Goal: Find specific page/section: Find specific page/section

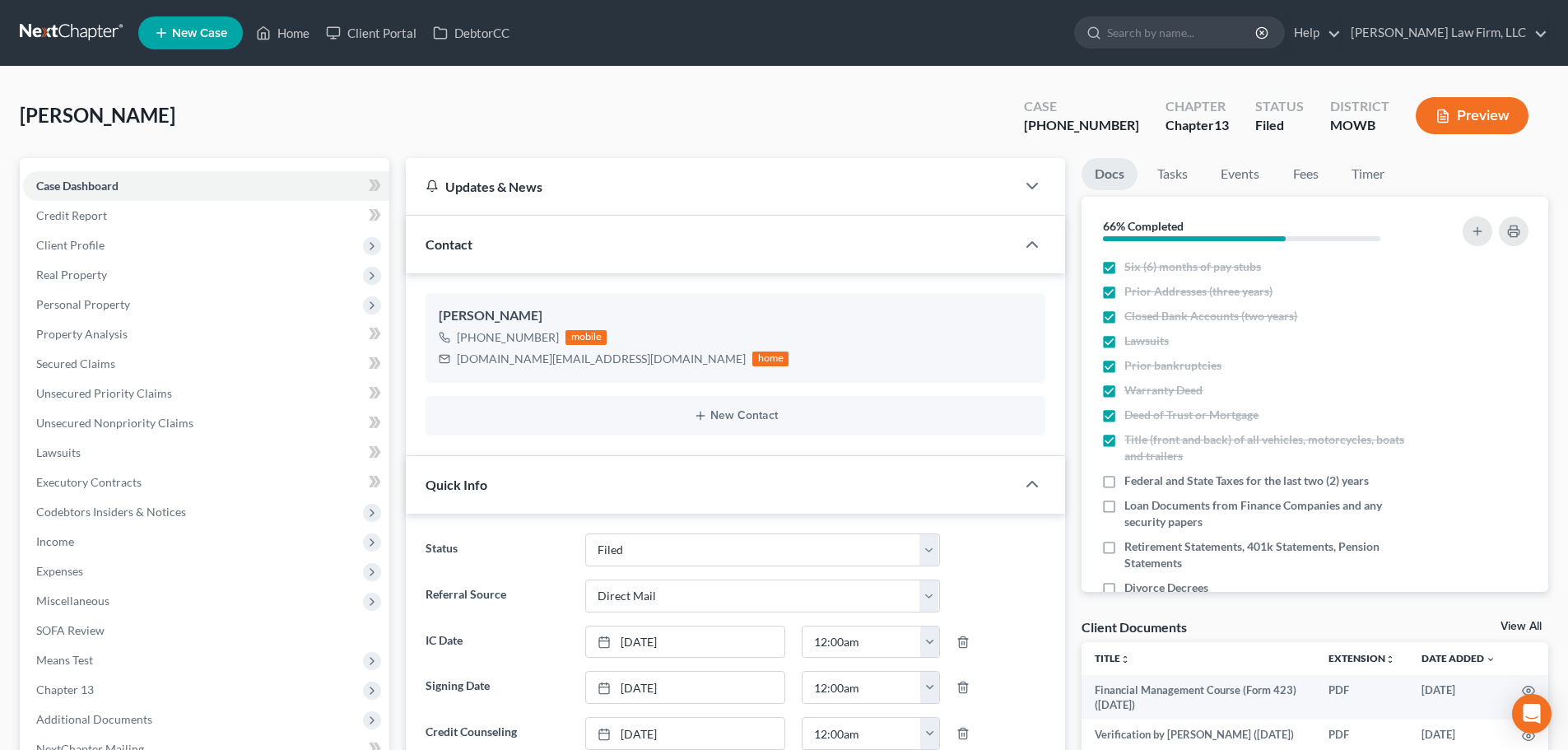
select select "3"
select select "2"
select select "0"
click at [1179, 27] on input "search" at bounding box center [1182, 33] width 151 height 31
click at [290, 25] on link "Home" at bounding box center [282, 33] width 70 height 30
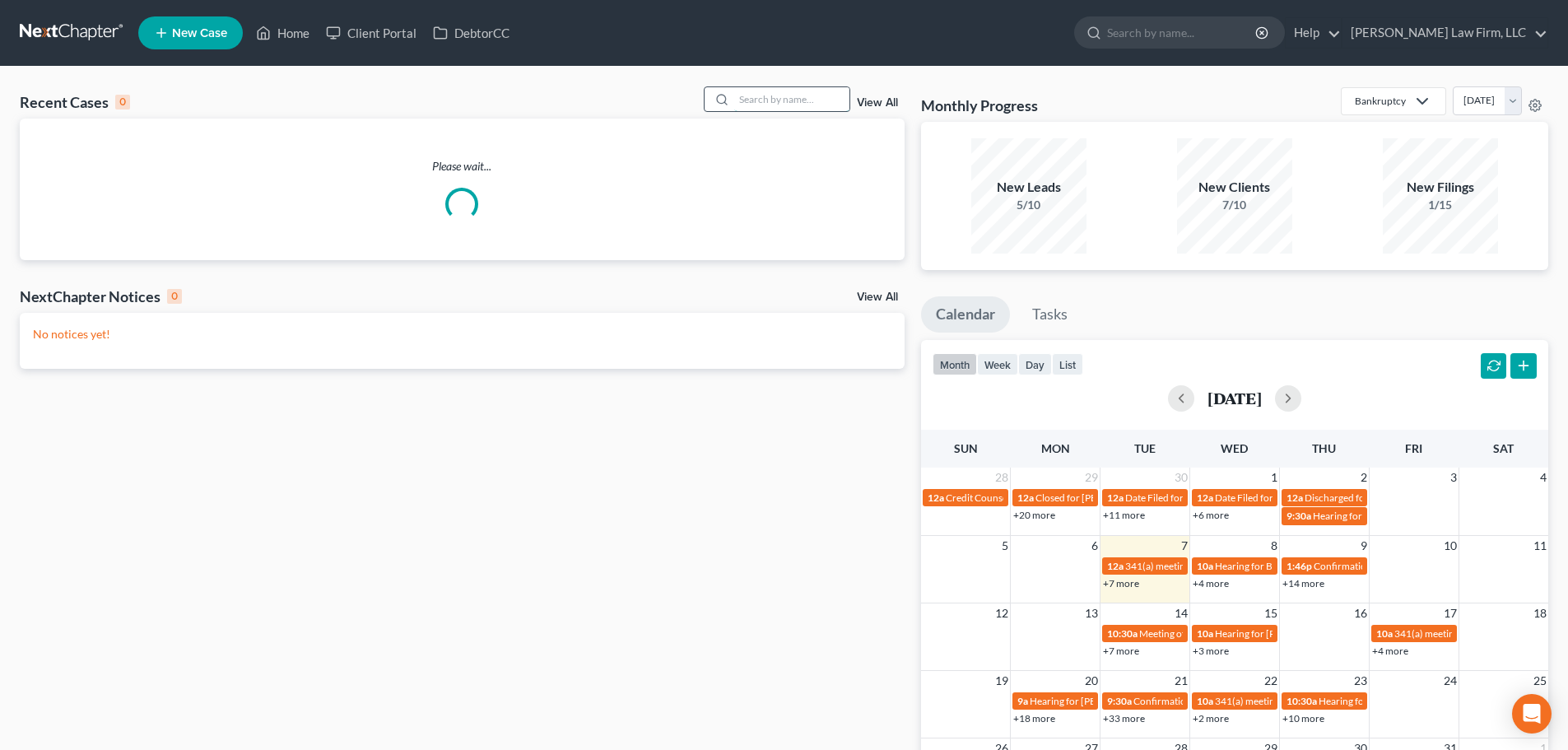
click at [744, 103] on input "search" at bounding box center [791, 99] width 115 height 24
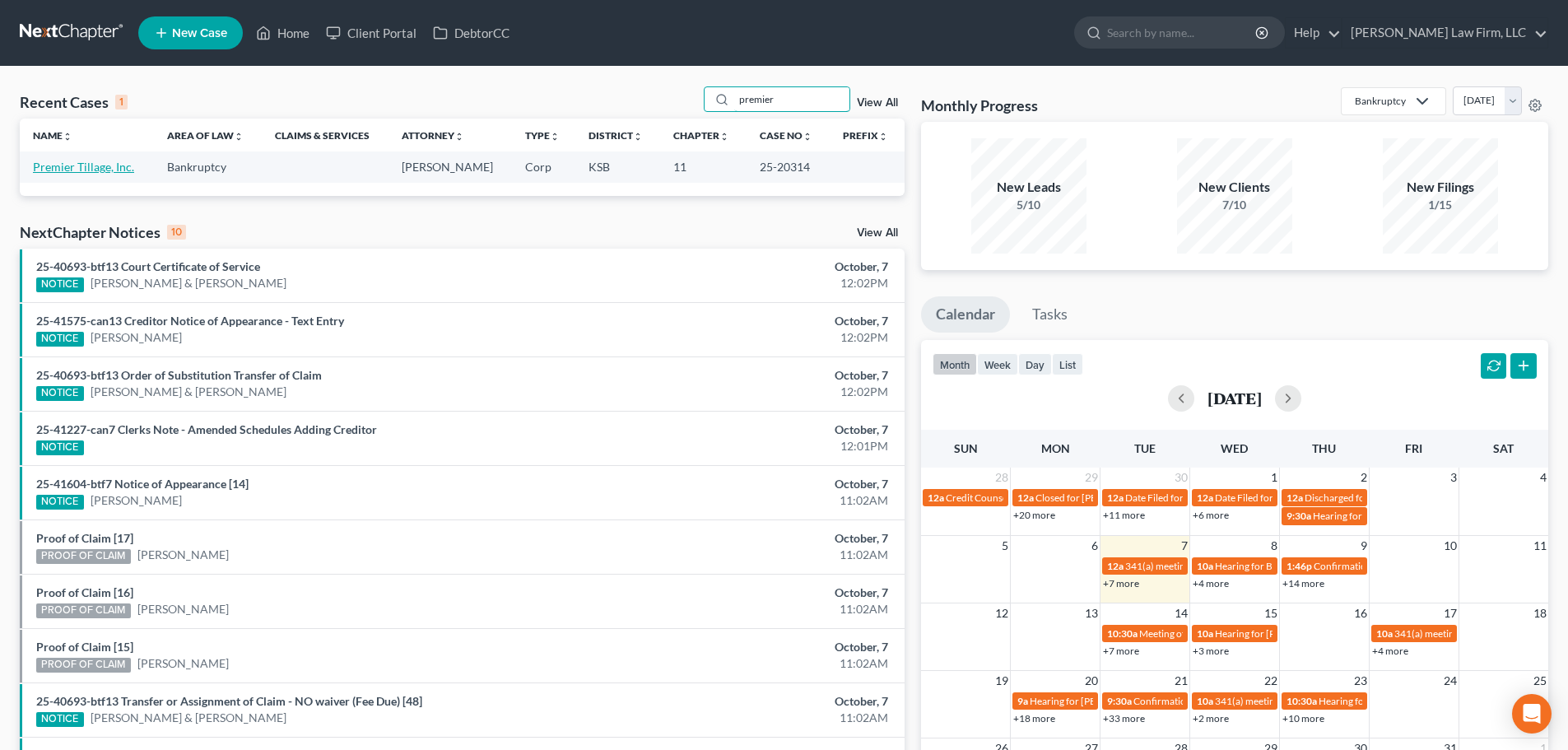
type input "premier"
click at [82, 163] on link "Premier Tillage, Inc." at bounding box center [83, 167] width 102 height 14
select select "6"
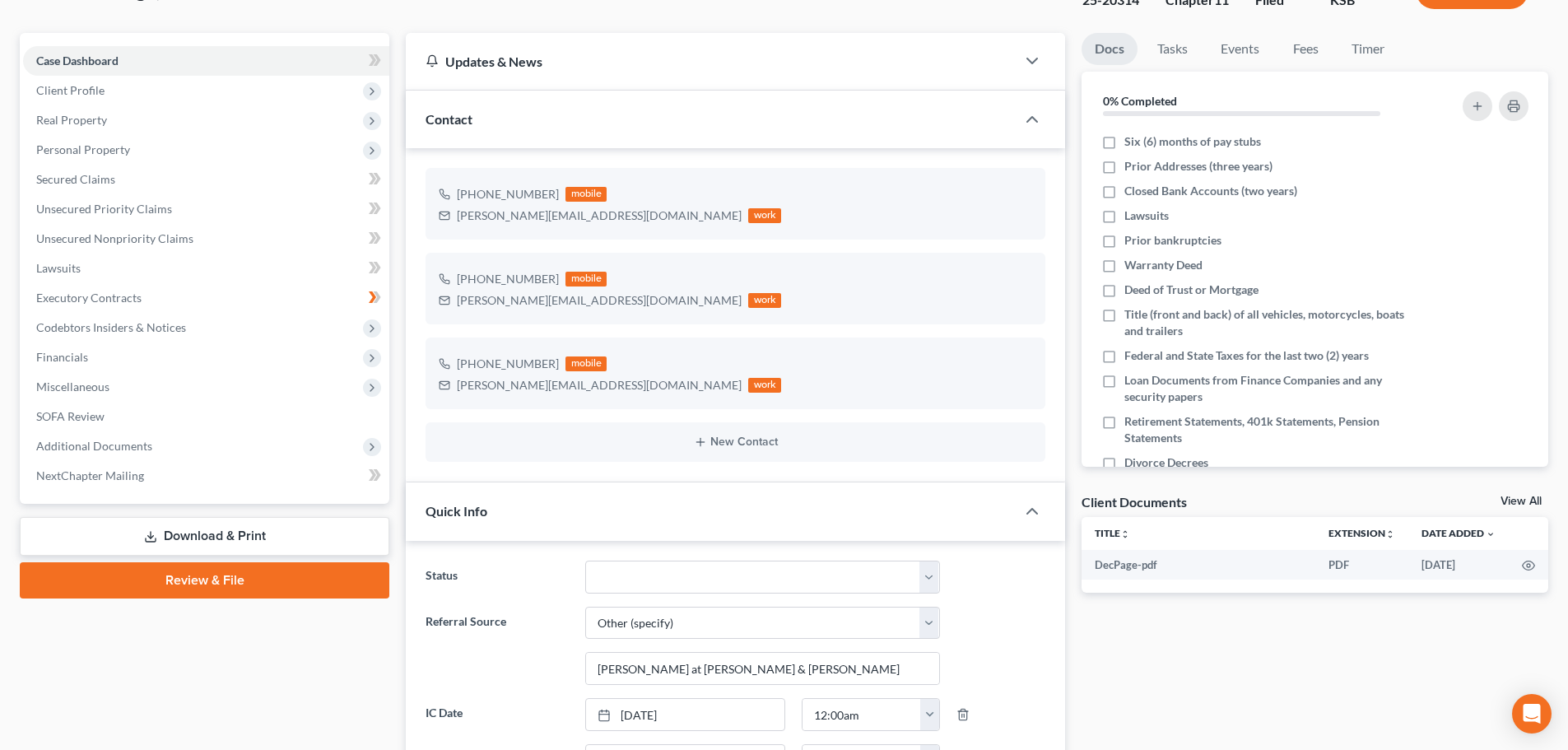
scroll to position [330, 0]
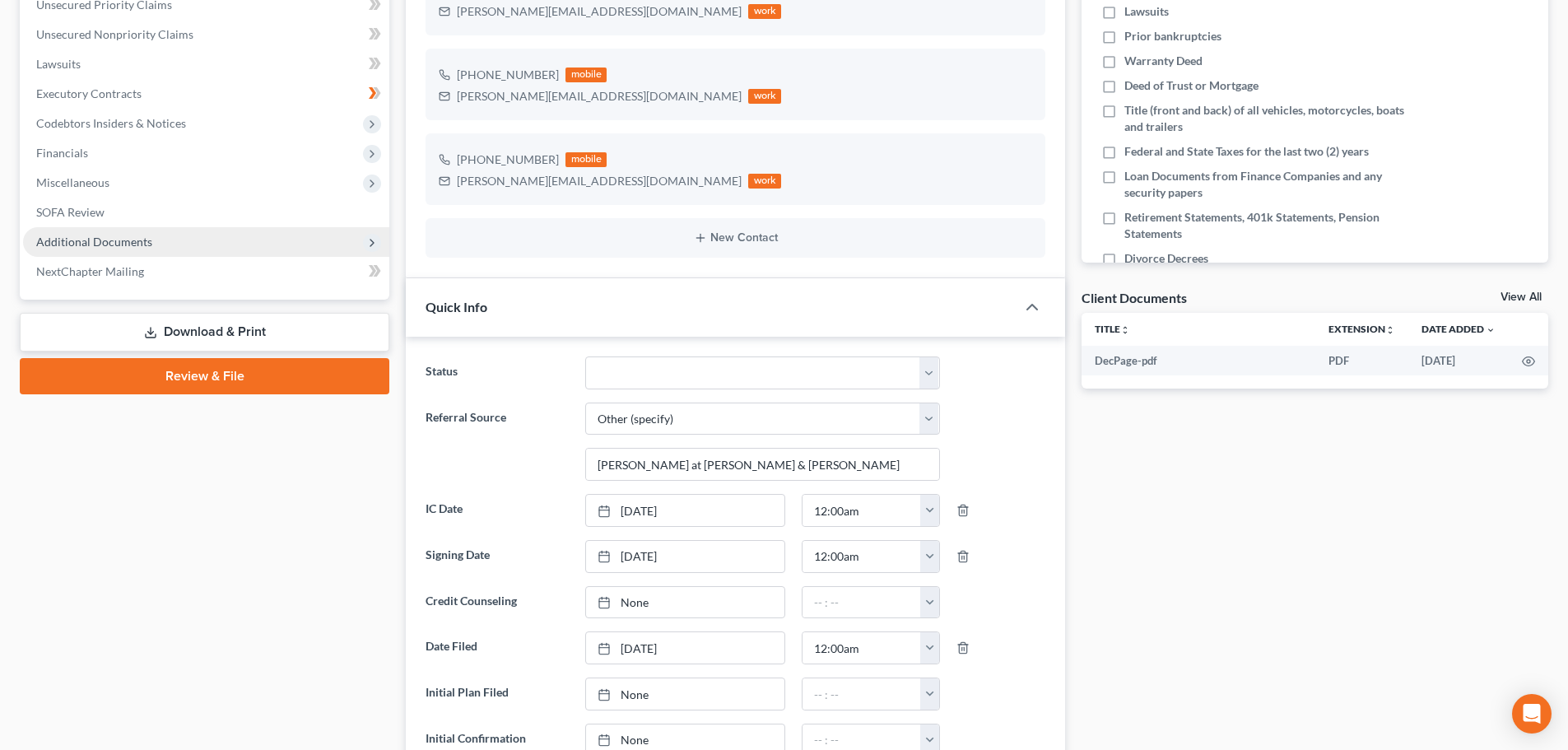
click at [110, 239] on span "Additional Documents" at bounding box center [95, 242] width 116 height 14
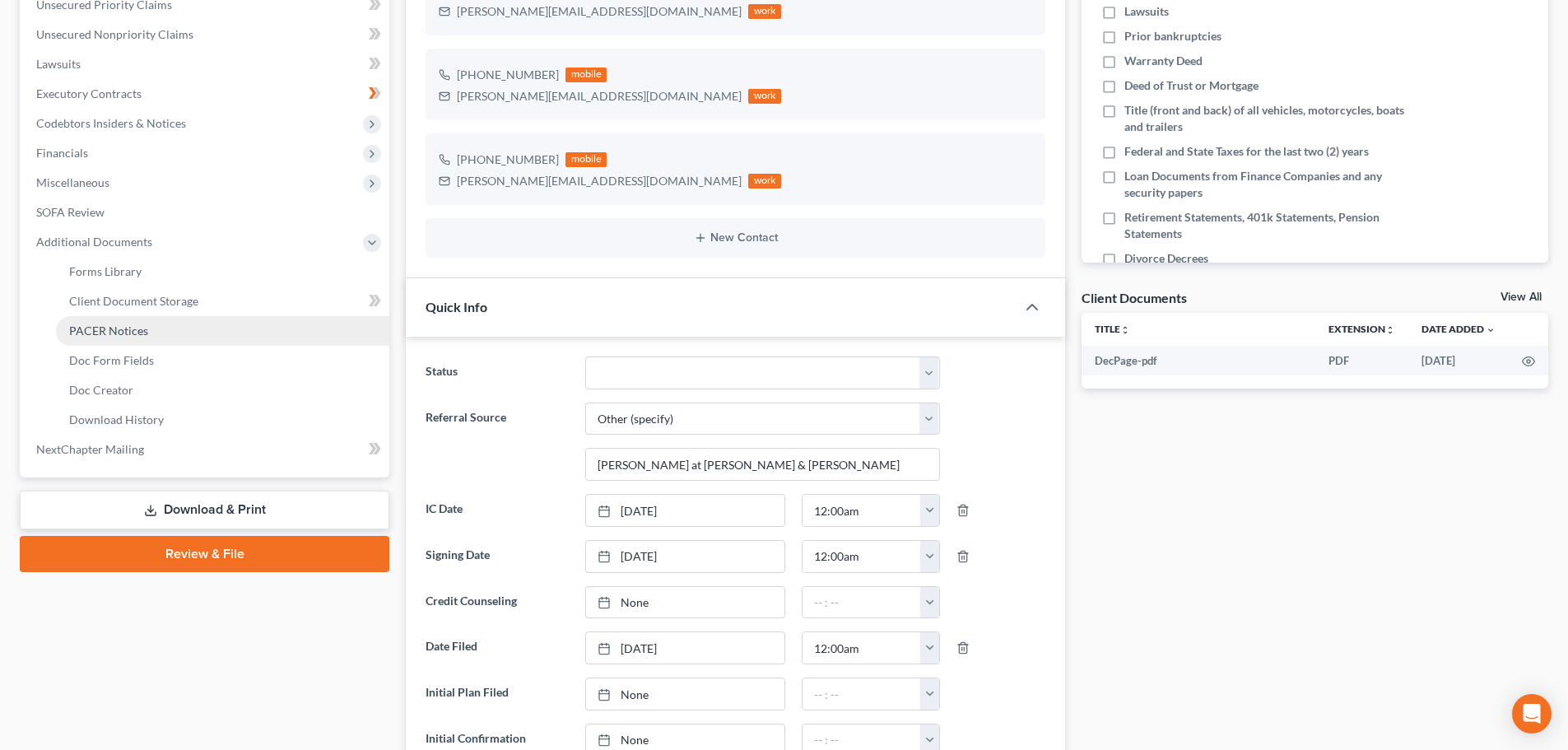
click at [121, 325] on span "PACER Notices" at bounding box center [109, 331] width 79 height 14
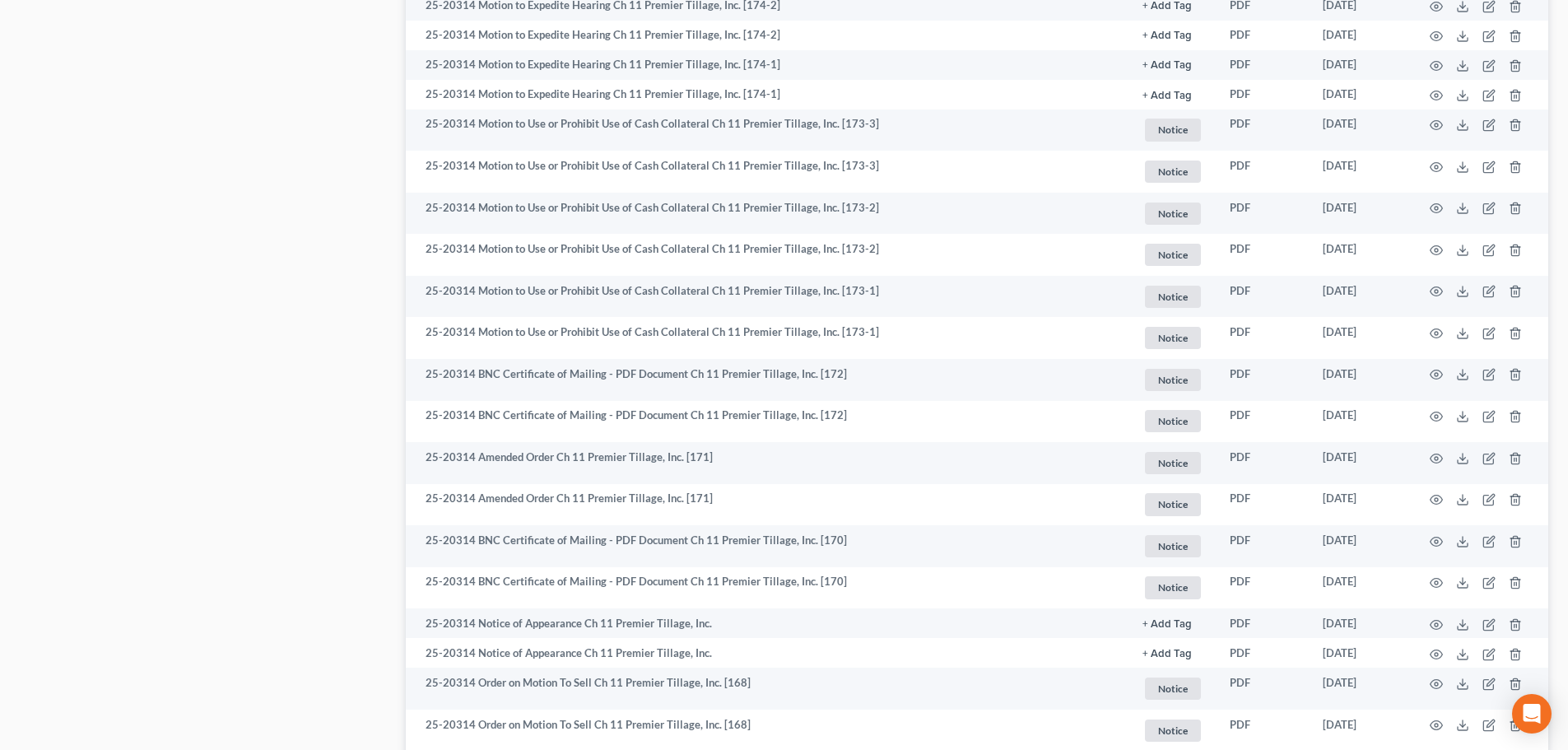
scroll to position [1811, 0]
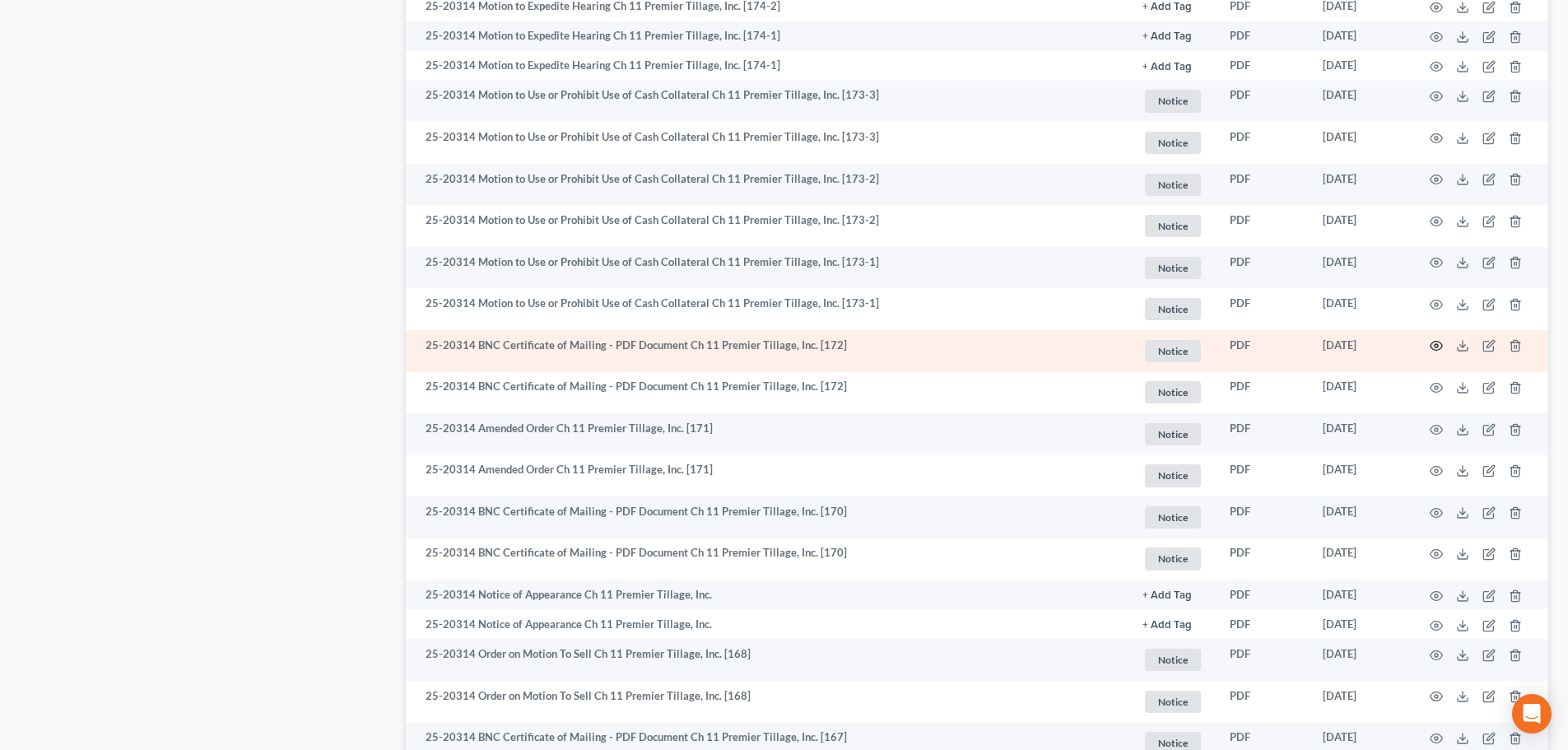
click at [1434, 341] on icon "button" at bounding box center [1436, 345] width 13 height 9
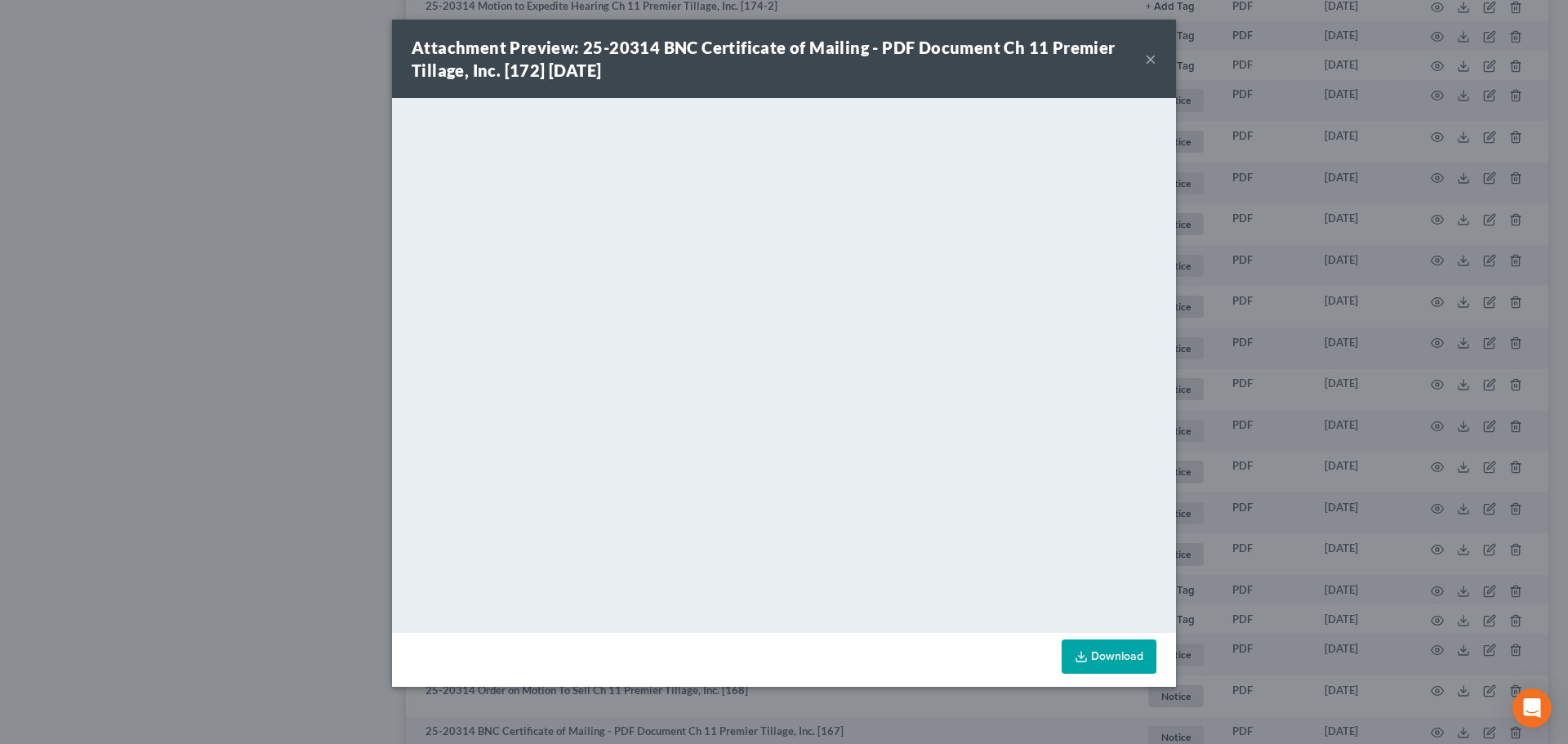
click at [1153, 54] on button "×" at bounding box center [1151, 59] width 12 height 20
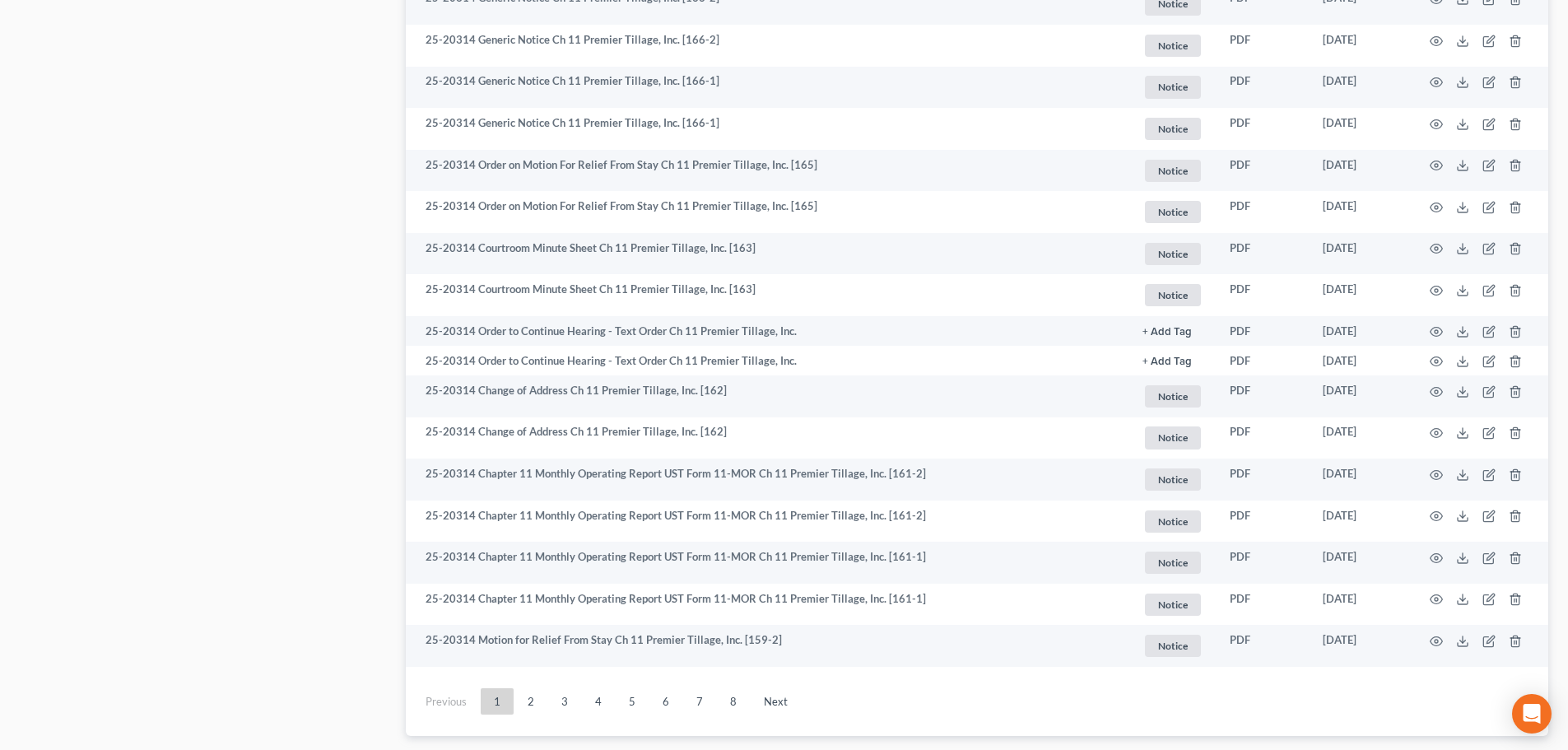
scroll to position [2716, 0]
